Goal: Task Accomplishment & Management: Manage account settings

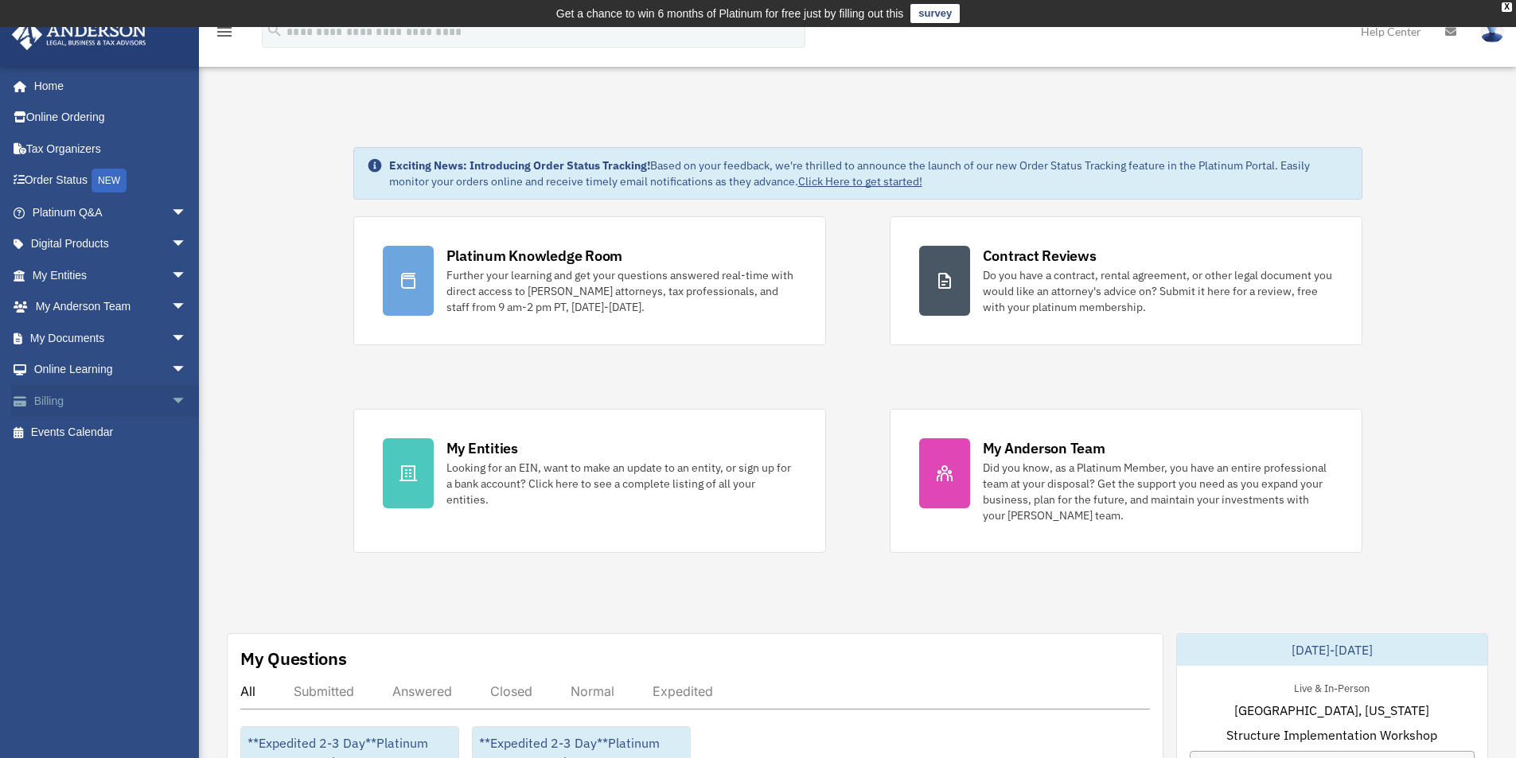
click at [171, 397] on span "arrow_drop_down" at bounding box center [187, 401] width 32 height 33
click at [96, 488] on link "Manage Payments" at bounding box center [116, 497] width 189 height 32
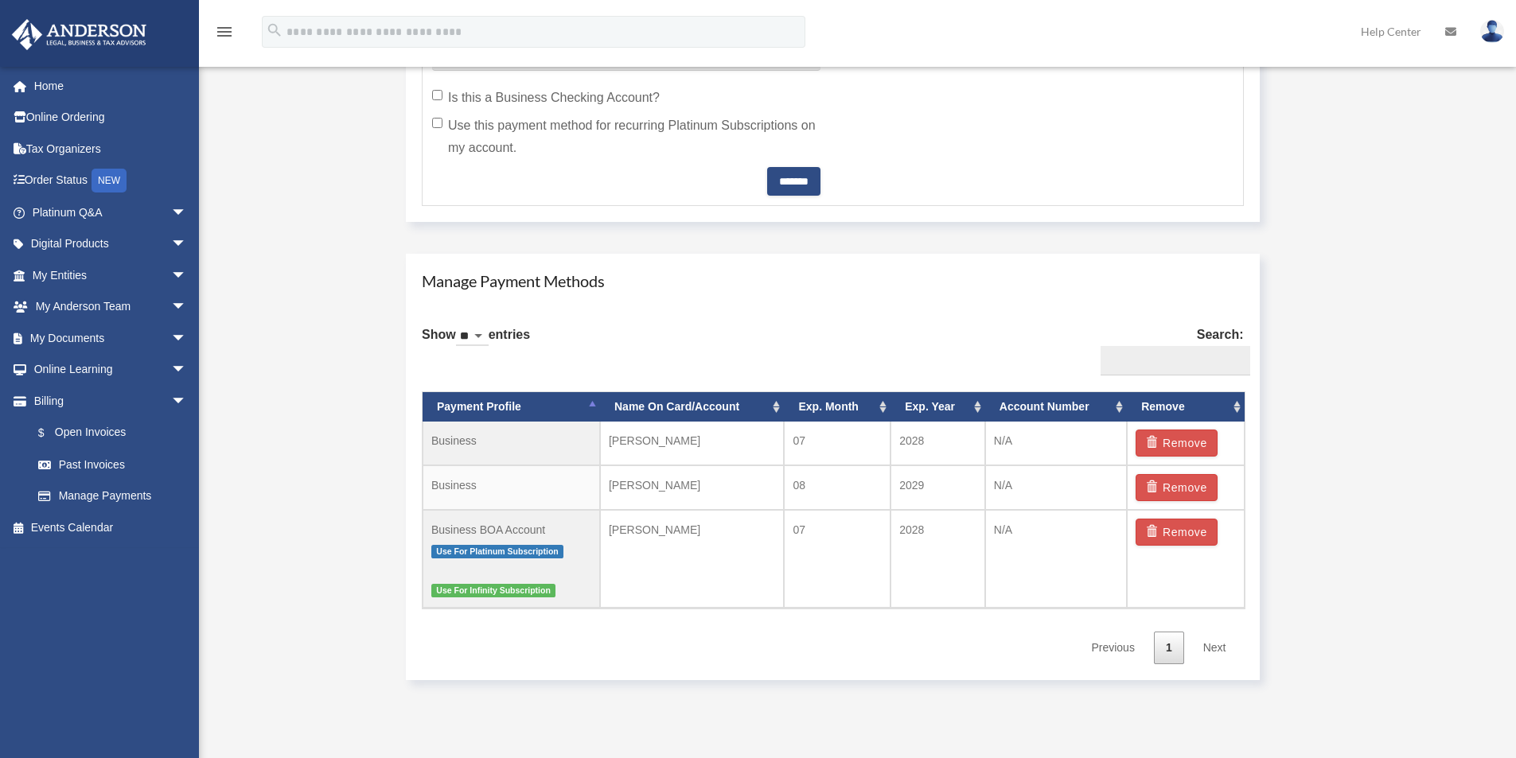
scroll to position [875, 0]
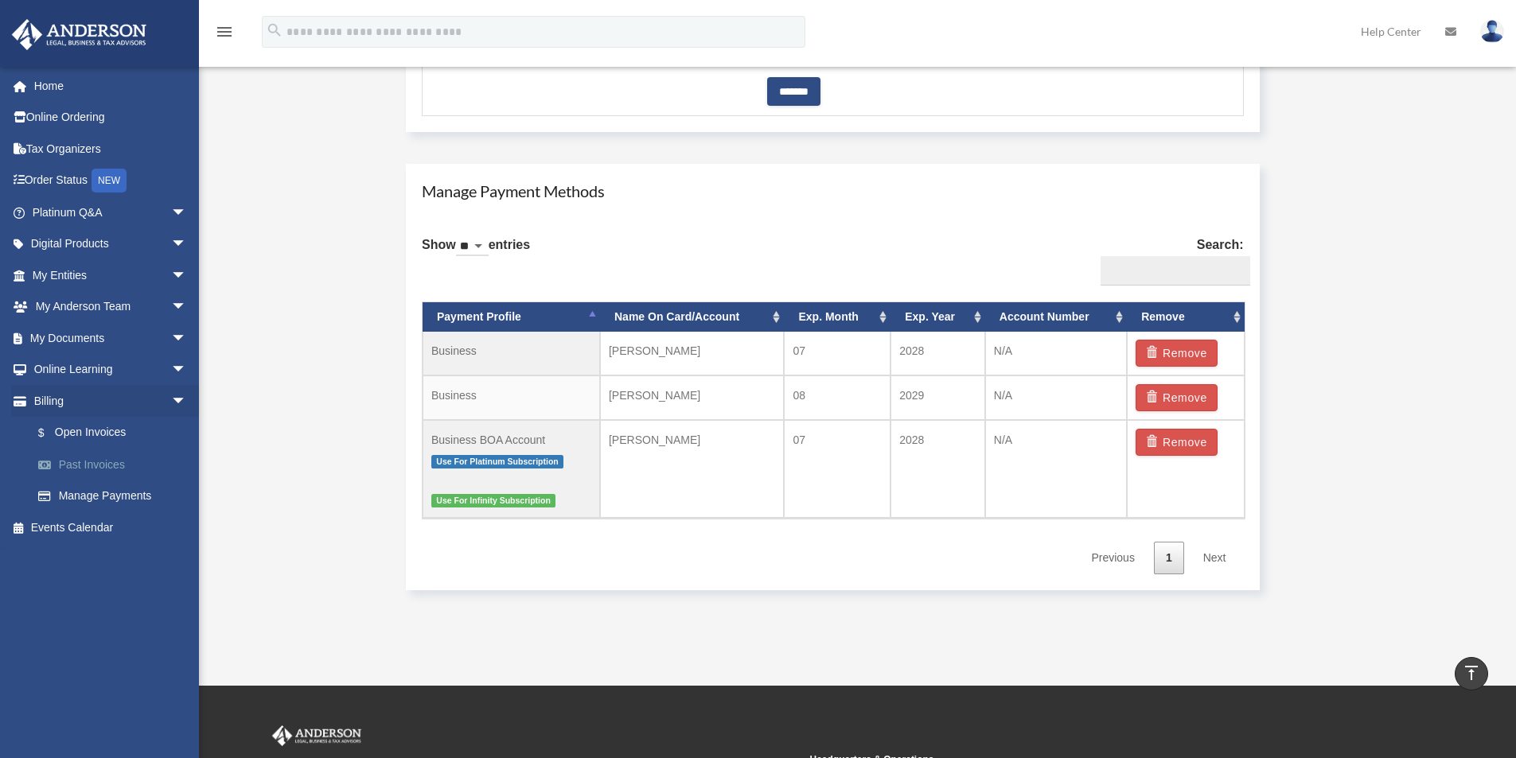
click at [107, 459] on link "Past Invoices" at bounding box center [116, 465] width 189 height 32
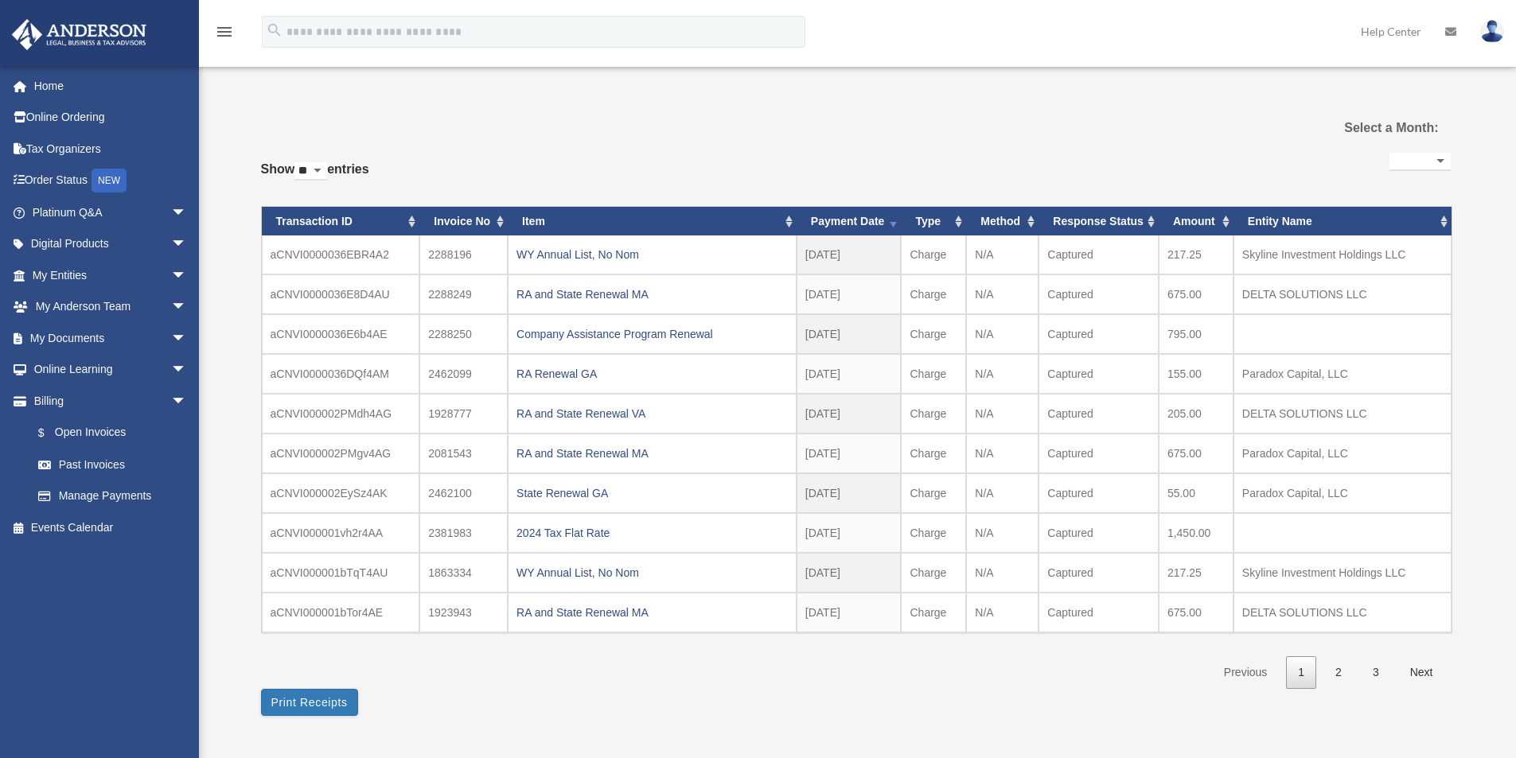
select select
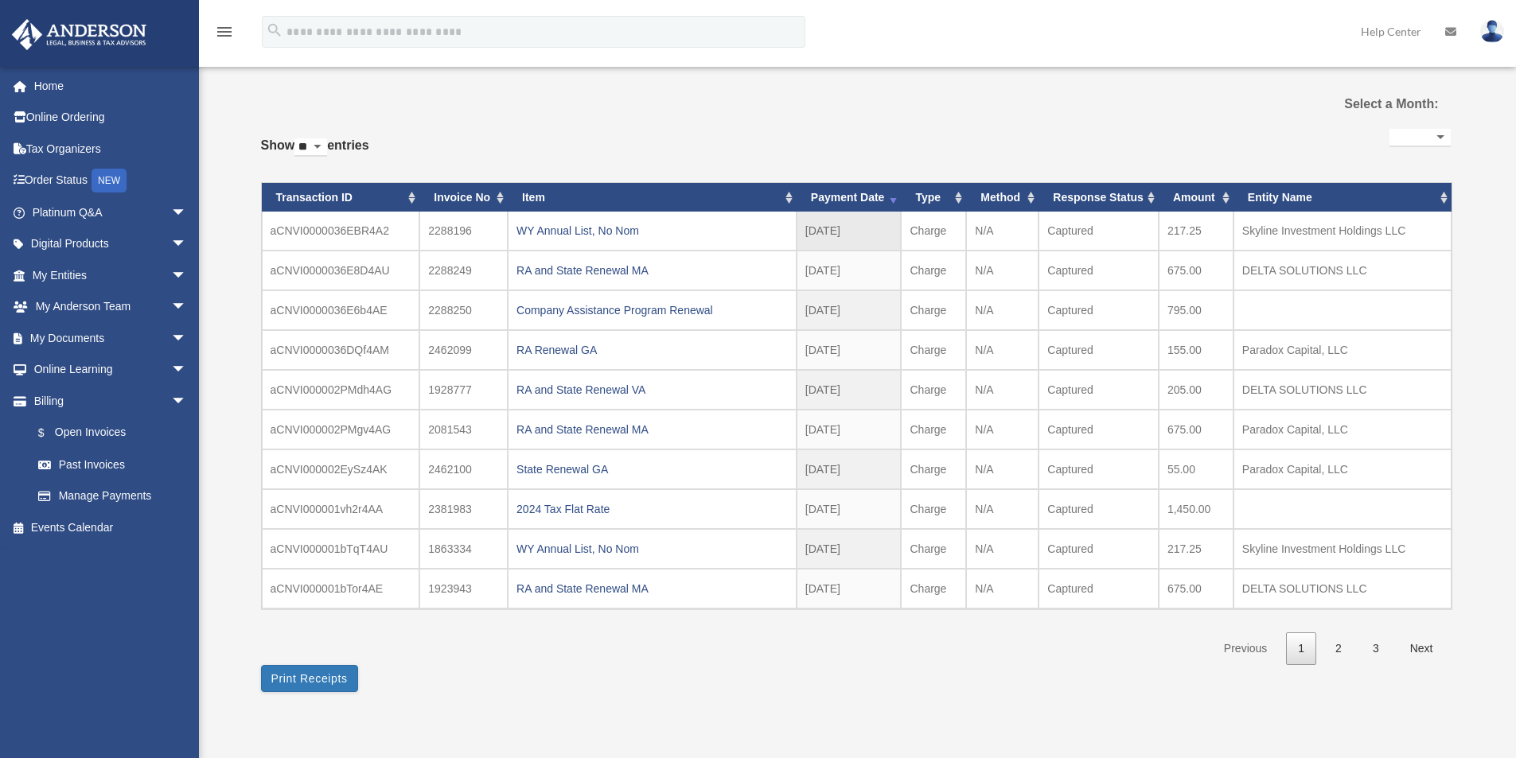
scroll to position [80, 0]
